Goal: Information Seeking & Learning: Learn about a topic

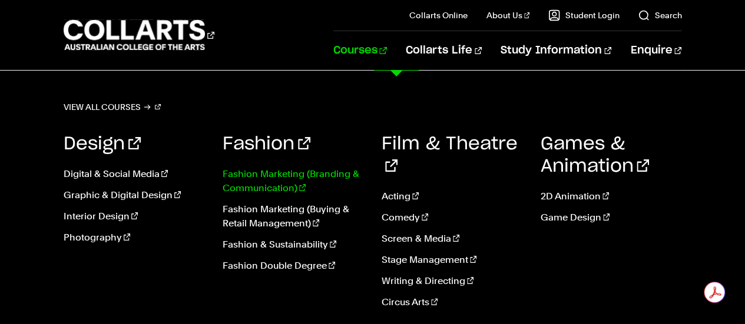
click at [263, 173] on link "Fashion Marketing (Branding & Communication)" at bounding box center [293, 181] width 141 height 28
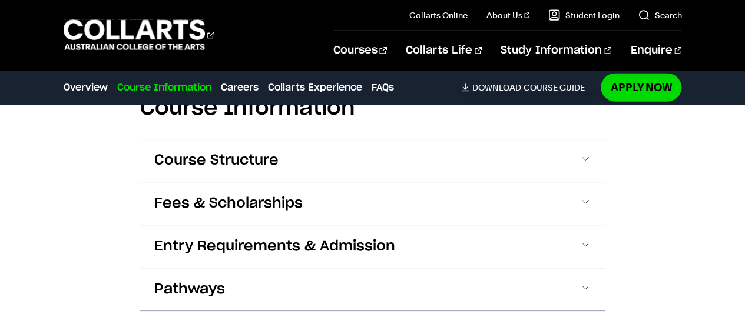
scroll to position [1353, 0]
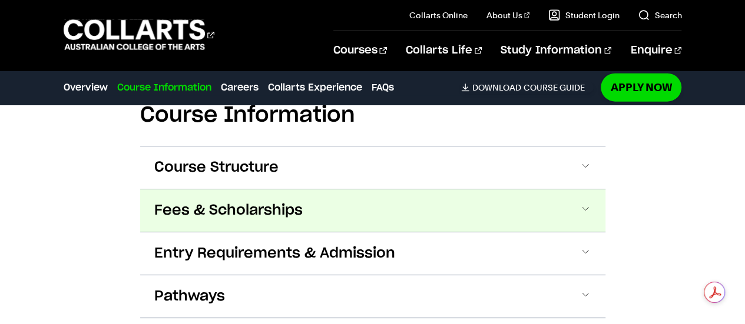
click at [584, 204] on span at bounding box center [585, 210] width 12 height 15
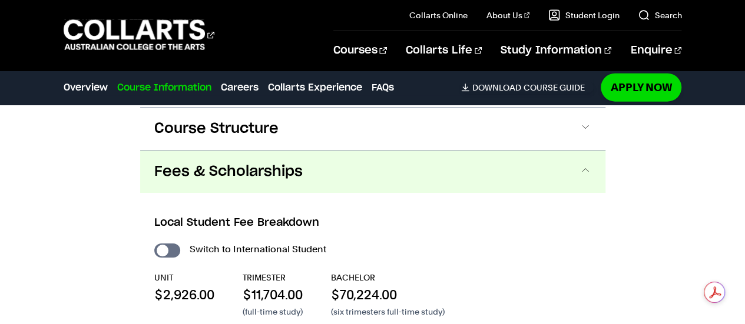
scroll to position [1436, 0]
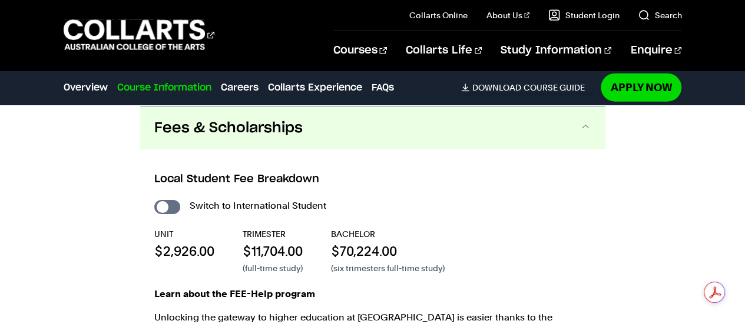
click at [587, 128] on span at bounding box center [585, 128] width 12 height 15
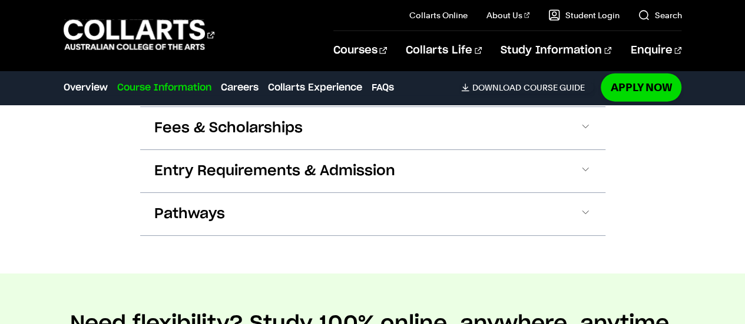
scroll to position [1439, 0]
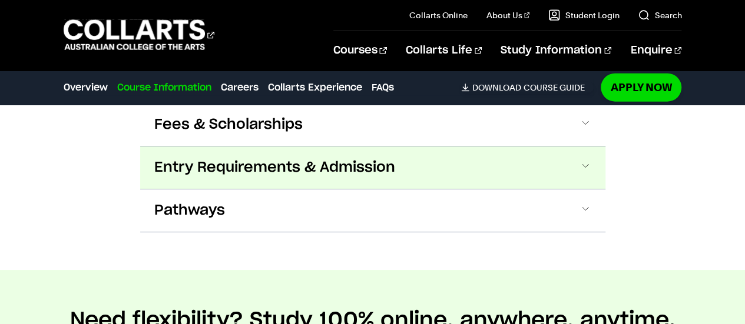
click at [587, 168] on span at bounding box center [585, 167] width 12 height 15
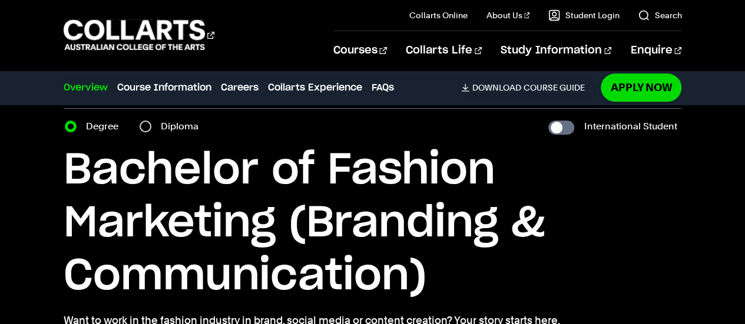
scroll to position [0, 0]
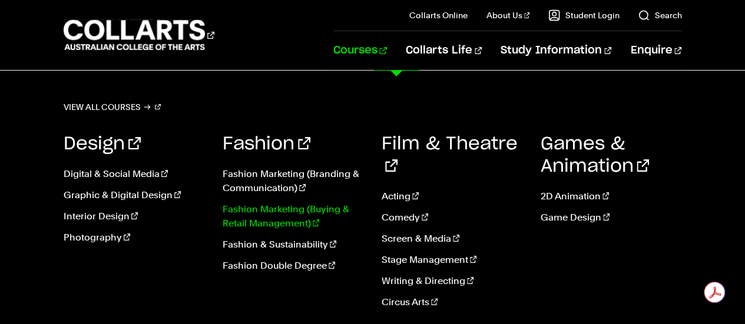
click at [261, 222] on link "Fashion Marketing (Buying & Retail Management)" at bounding box center [293, 217] width 141 height 28
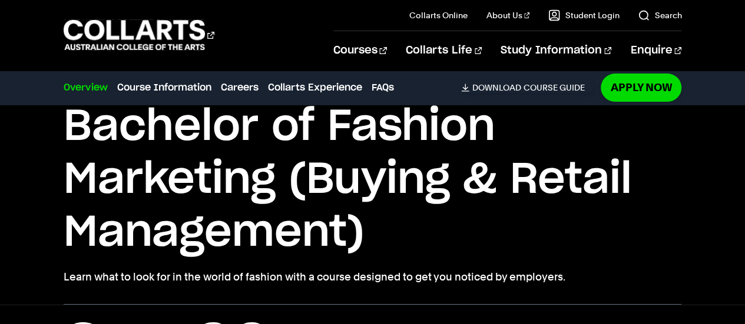
scroll to position [51, 0]
